Goal: Task Accomplishment & Management: Manage account settings

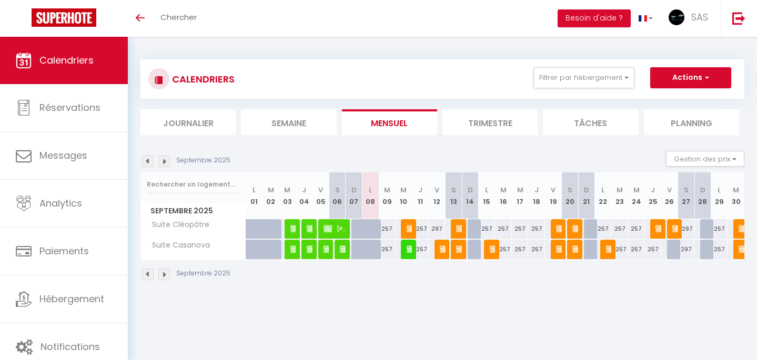
select select
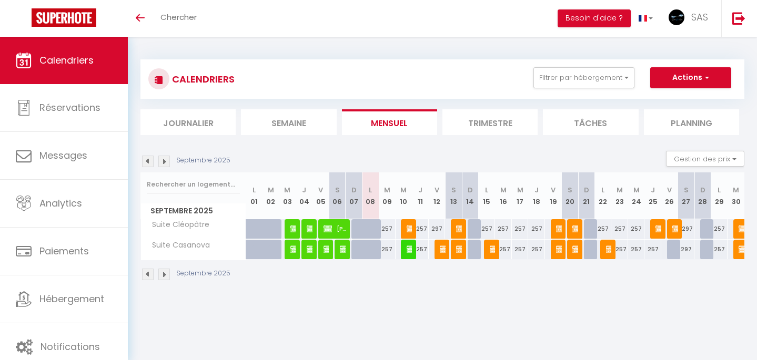
click at [411, 230] on img at bounding box center [410, 229] width 8 height 8
select select "OK"
select select "KO"
select select "0"
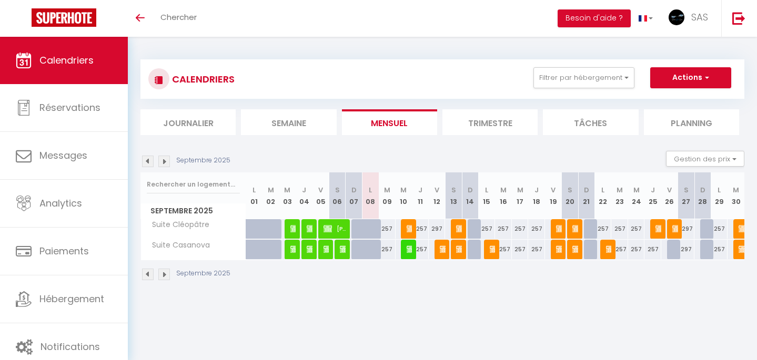
select select "1"
select select
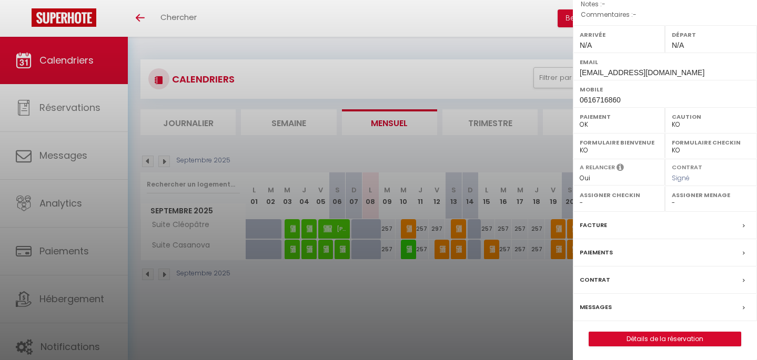
scroll to position [127, 0]
click at [513, 315] on div at bounding box center [378, 180] width 757 height 360
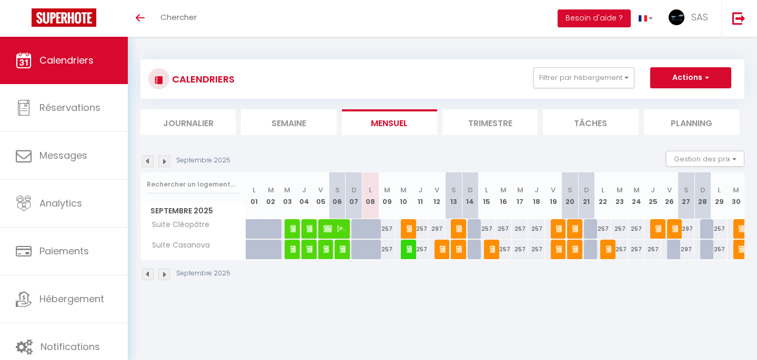
click at [411, 222] on span "[PERSON_NAME]" at bounding box center [409, 229] width 6 height 20
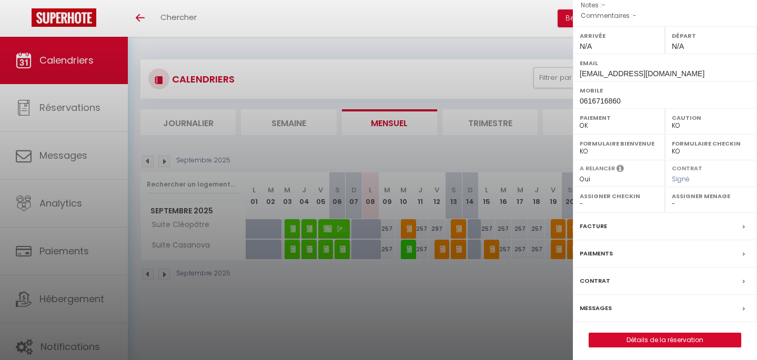
click at [516, 318] on div at bounding box center [378, 180] width 757 height 360
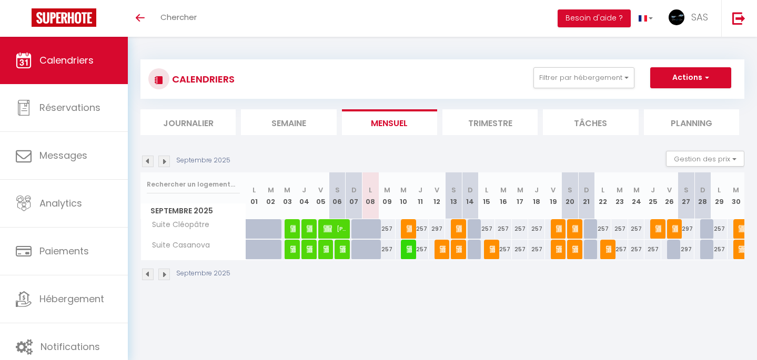
click at [411, 249] on img at bounding box center [410, 249] width 8 height 8
select select "OK"
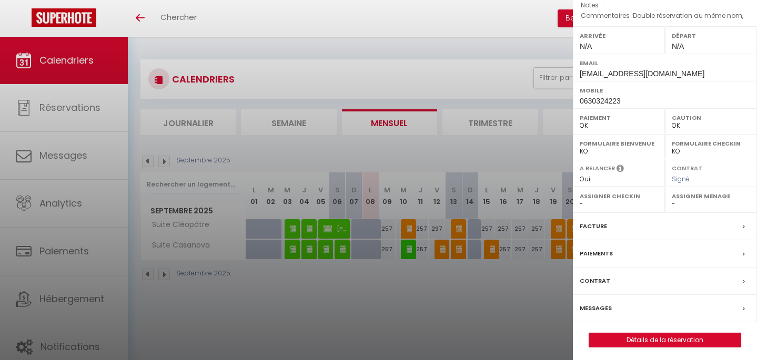
click at [653, 334] on link "Détails de la réservation" at bounding box center [664, 340] width 151 height 14
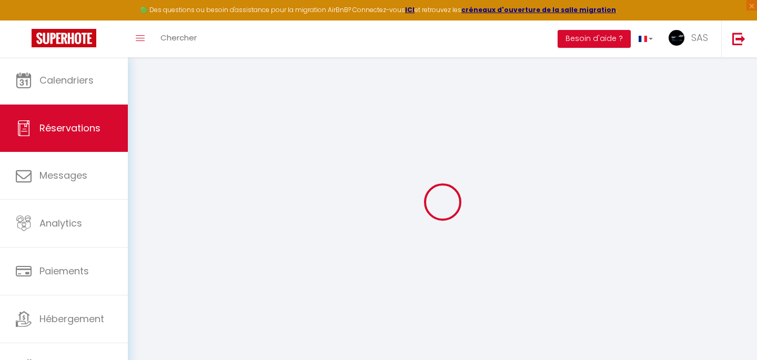
select select
checkbox input "false"
select select
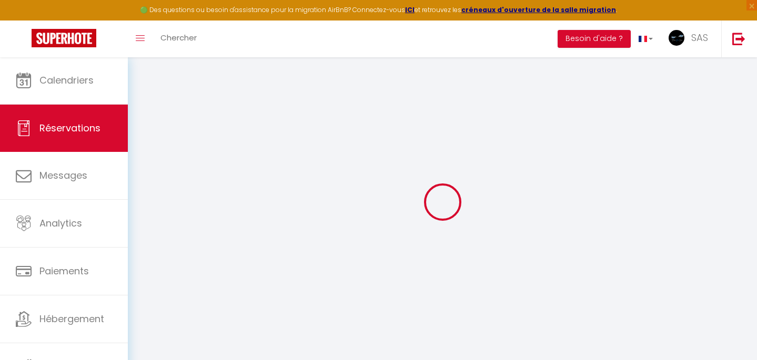
checkbox input "false"
type textarea "Double réservation au même nom,"
select select
checkbox input "false"
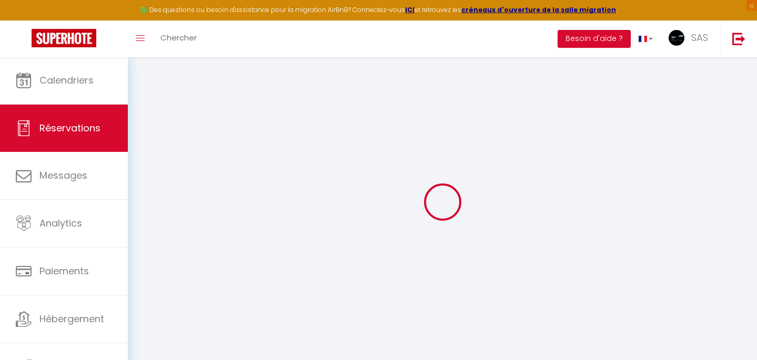
select select
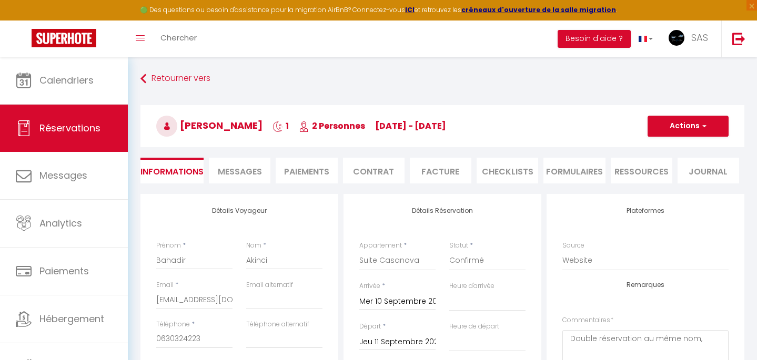
click at [352, 172] on li "Contrat" at bounding box center [374, 171] width 62 height 26
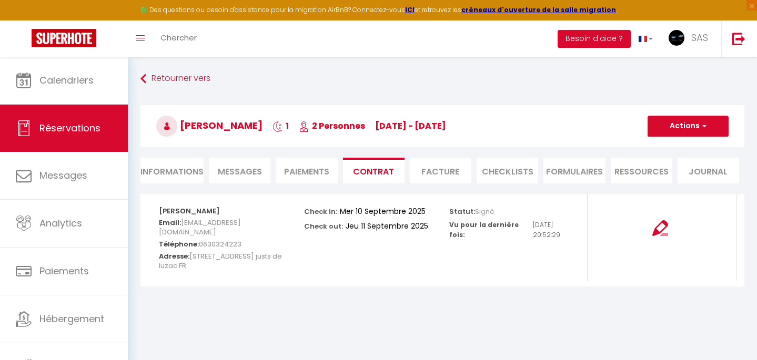
click at [683, 130] on button "Actions" at bounding box center [687, 126] width 81 height 21
click at [668, 150] on link "Voir le contrat" at bounding box center [680, 149] width 88 height 14
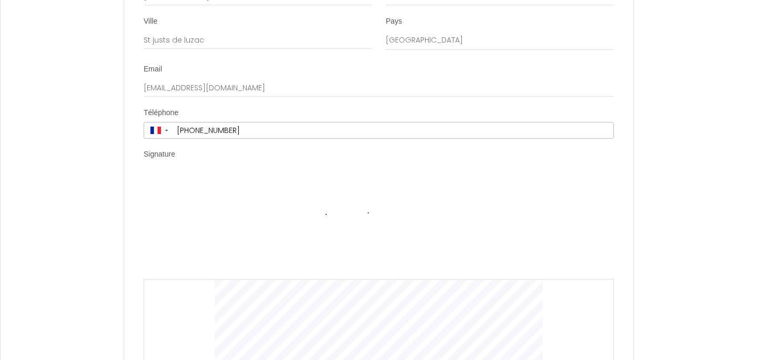
scroll to position [3545, 0]
